Goal: Task Accomplishment & Management: Use online tool/utility

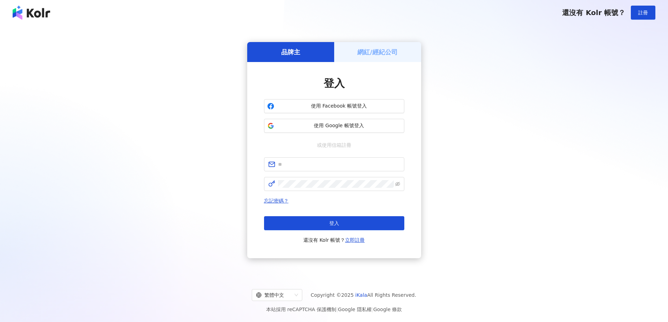
click at [381, 48] on h5 "網紅/經紀公司" at bounding box center [377, 52] width 40 height 9
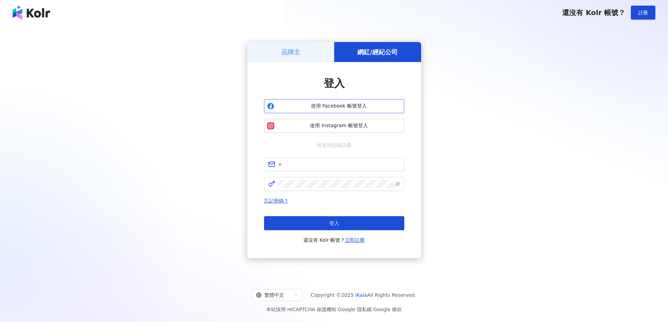
click at [367, 107] on span "使用 Facebook 帳號登入" at bounding box center [339, 106] width 124 height 7
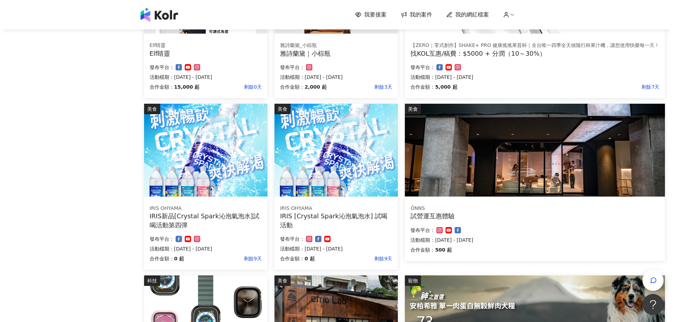
scroll to position [234, 0]
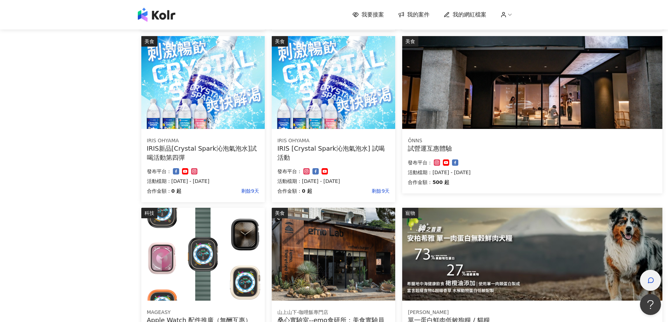
click at [649, 277] on icon "button" at bounding box center [650, 280] width 7 height 7
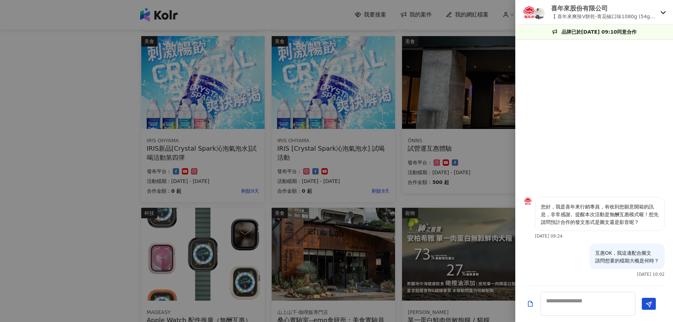
click at [662, 13] on icon at bounding box center [663, 12] width 5 height 3
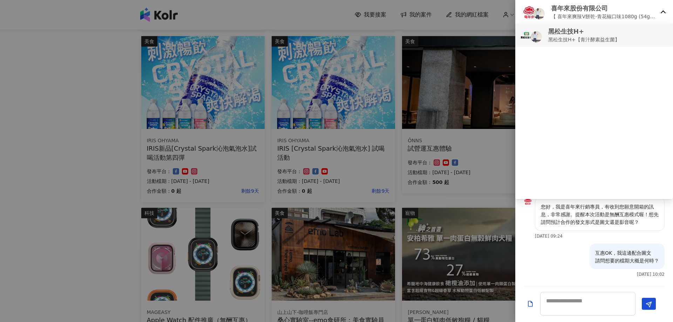
click at [635, 45] on li "黑松生技H+ 黑松生技H+【青汁酵素益生菌】" at bounding box center [594, 35] width 158 height 23
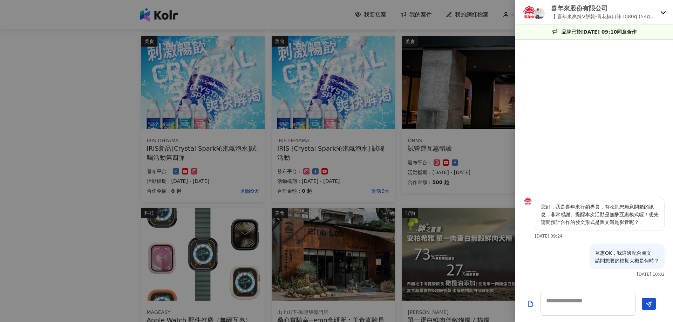
click at [655, 16] on p "【 喜年來爽辣V餅乾-青花椒口味1080g (54gx20包入)】開箱合作（無酬互惠）" at bounding box center [604, 17] width 107 height 8
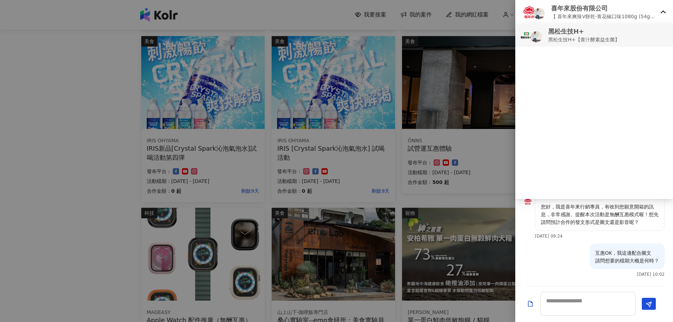
click at [548, 35] on p "黑松生技H+" at bounding box center [584, 31] width 72 height 9
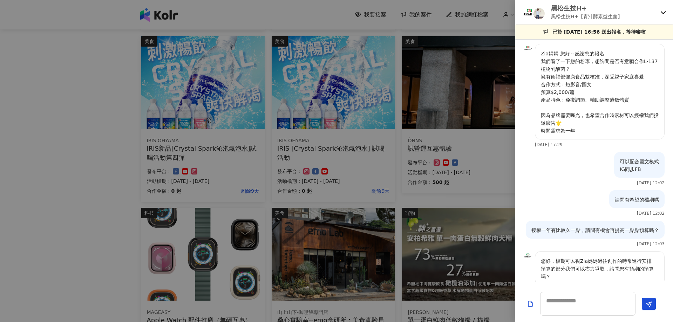
scroll to position [186, 0]
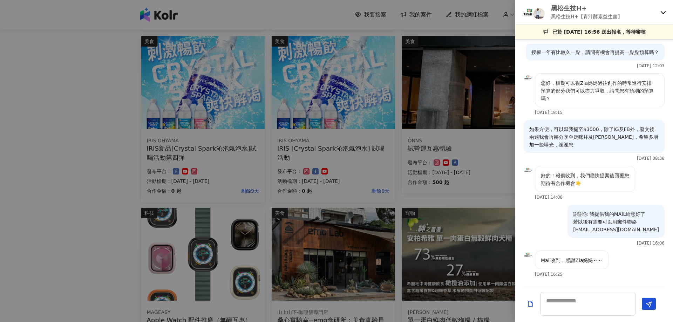
click at [663, 14] on icon at bounding box center [664, 12] width 6 height 6
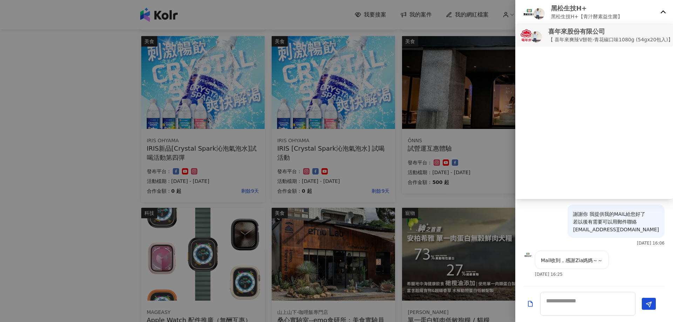
click at [605, 36] on p "【 喜年來爽辣V餅乾-青花椒口味1080g (54gx20包入)】開箱合作（無酬互惠）" at bounding box center [635, 40] width 174 height 8
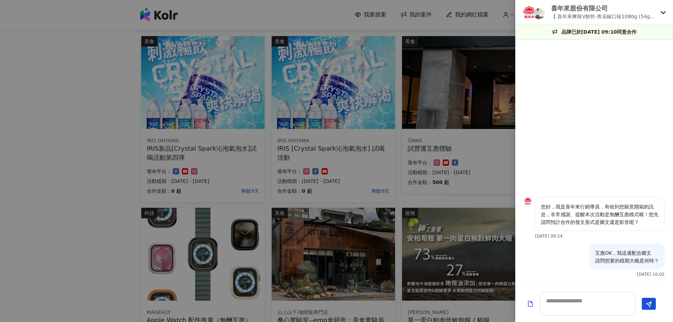
scroll to position [0, 0]
click at [86, 117] on div at bounding box center [336, 161] width 673 height 322
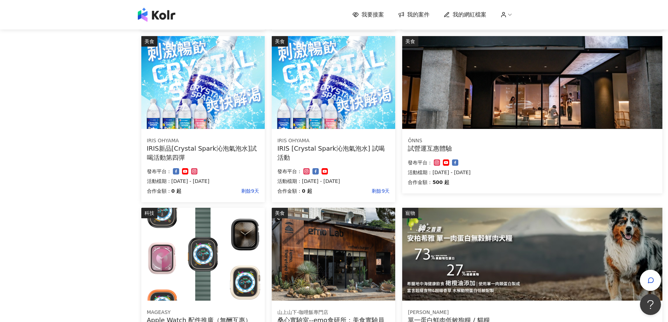
click at [329, 95] on img at bounding box center [333, 82] width 123 height 93
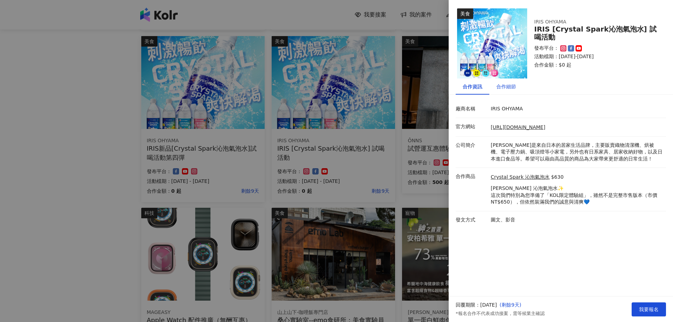
click at [508, 86] on div "合作細節" at bounding box center [507, 87] width 20 height 8
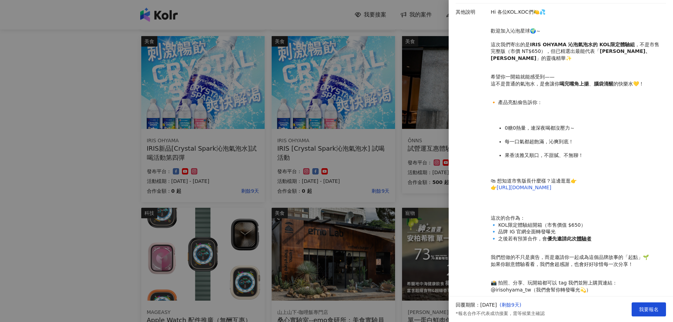
scroll to position [201, 0]
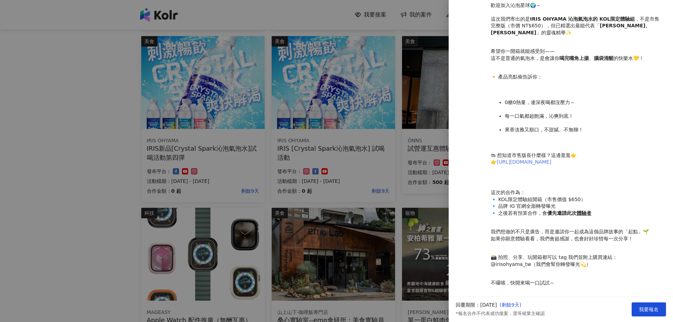
click at [548, 159] on link "[URL][DOMAIN_NAME]" at bounding box center [524, 162] width 55 height 6
click at [400, 168] on div at bounding box center [336, 161] width 673 height 322
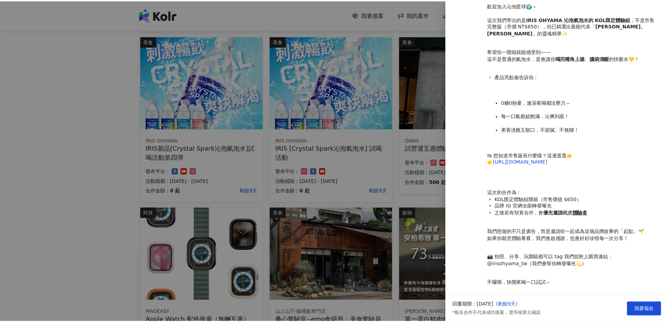
scroll to position [0, 0]
